Goal: Obtain resource: Download file/media

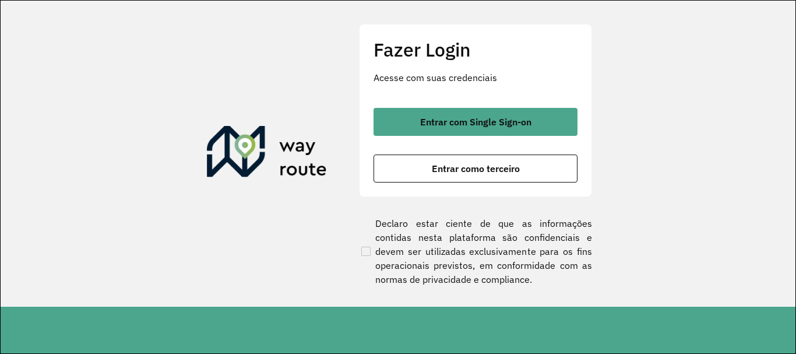
click at [436, 131] on button "Entrar com Single Sign-on" at bounding box center [475, 122] width 204 height 28
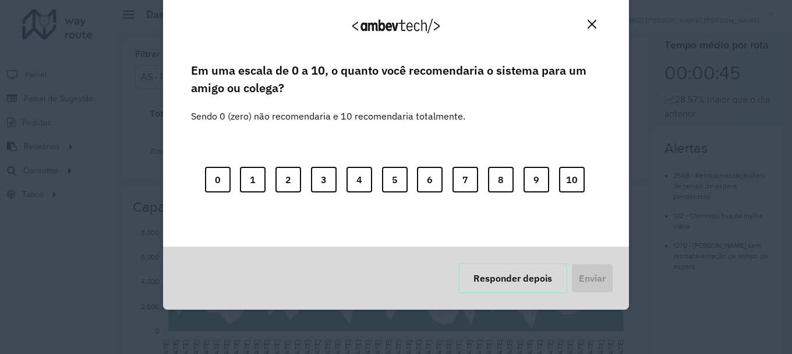
click at [465, 272] on button "Responder depois" at bounding box center [512, 278] width 109 height 30
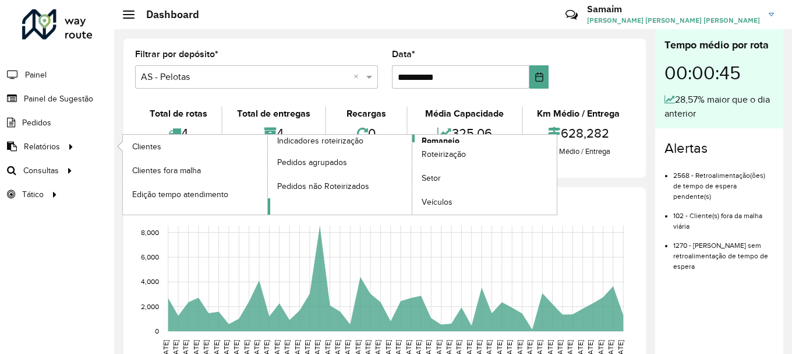
click at [441, 139] on span "Romaneio" at bounding box center [441, 141] width 38 height 12
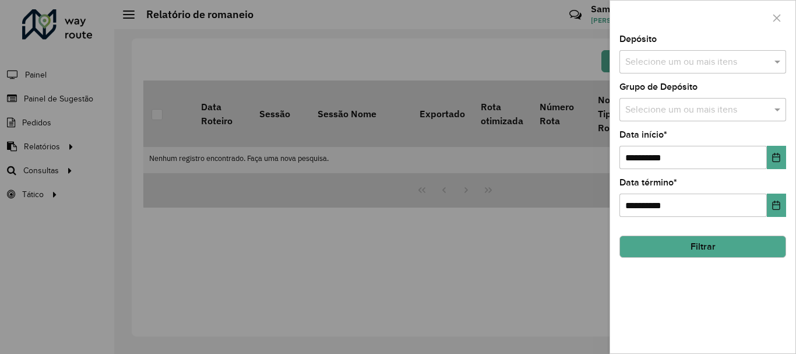
click at [630, 61] on input "text" at bounding box center [696, 62] width 149 height 14
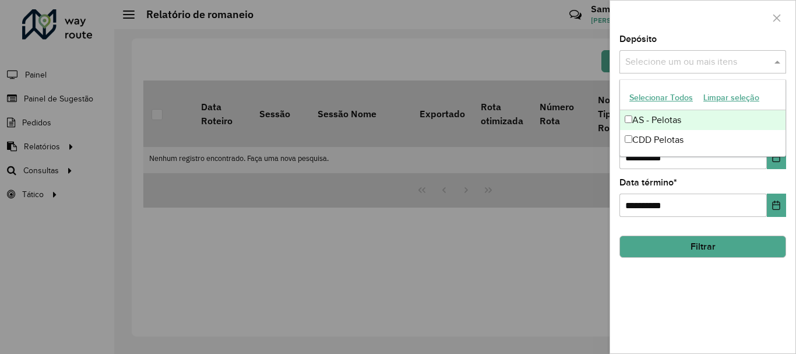
click at [643, 93] on button "Selecionar Todos" at bounding box center [661, 98] width 74 height 18
click at [657, 43] on div "Depósito Selecione um ou mais itens AS - Pelotas × CDD Pelotas × ×" at bounding box center [702, 54] width 167 height 38
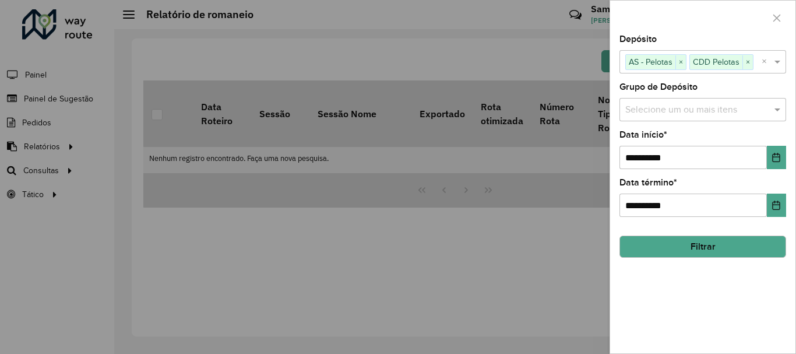
click at [657, 102] on div "Selecione um ou mais itens" at bounding box center [702, 109] width 167 height 23
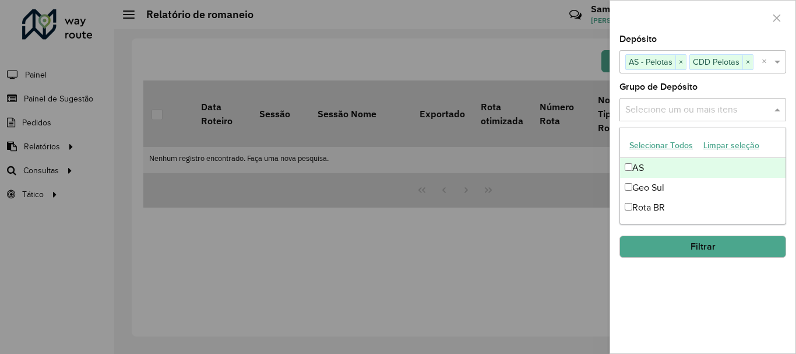
drag, startPoint x: 645, startPoint y: 149, endPoint x: 646, endPoint y: 140, distance: 8.8
click at [645, 149] on button "Selecionar Todos" at bounding box center [661, 145] width 74 height 18
click at [683, 16] on div at bounding box center [702, 18] width 185 height 34
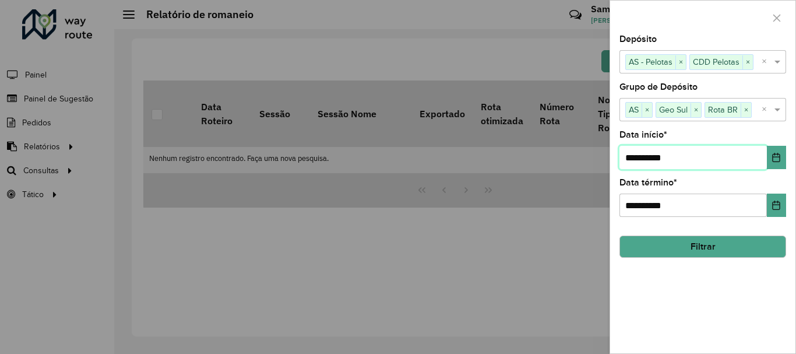
click at [765, 150] on input "**********" at bounding box center [692, 157] width 147 height 23
click at [772, 152] on button "Choose Date" at bounding box center [775, 157] width 19 height 23
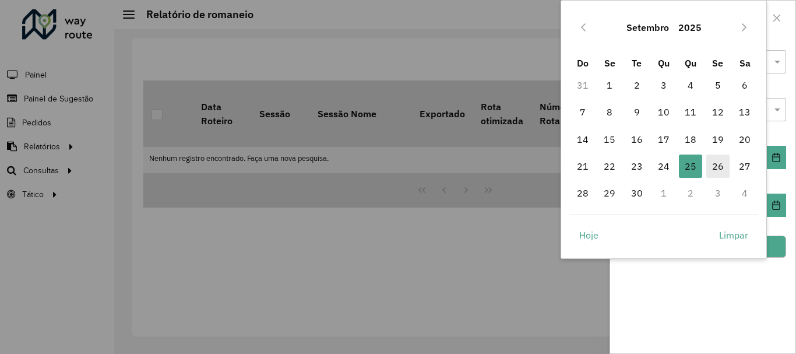
click at [713, 168] on span "26" at bounding box center [717, 165] width 23 height 23
type input "**********"
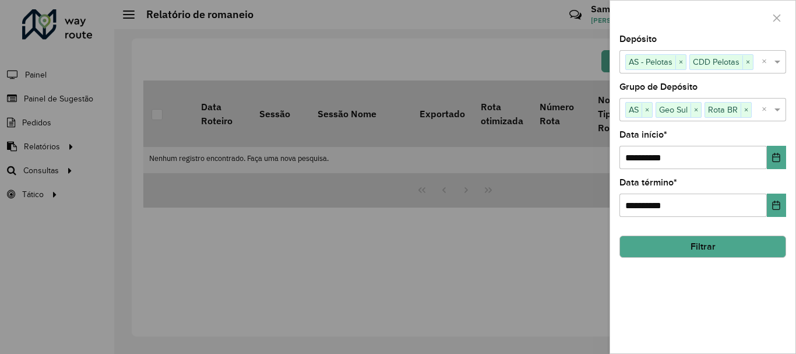
click at [658, 246] on button "Filtrar" at bounding box center [702, 246] width 167 height 22
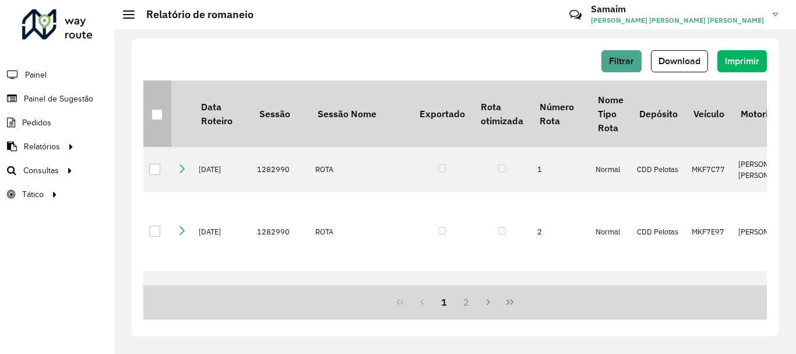
click at [157, 115] on div at bounding box center [156, 114] width 11 height 11
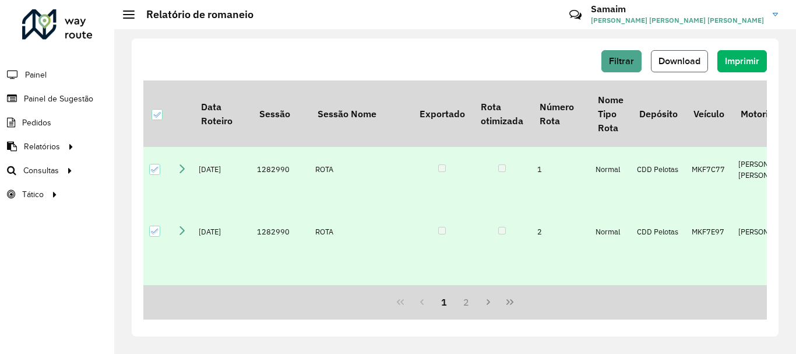
click at [676, 59] on span "Download" at bounding box center [679, 61] width 42 height 10
